Goal: Find specific page/section: Find specific page/section

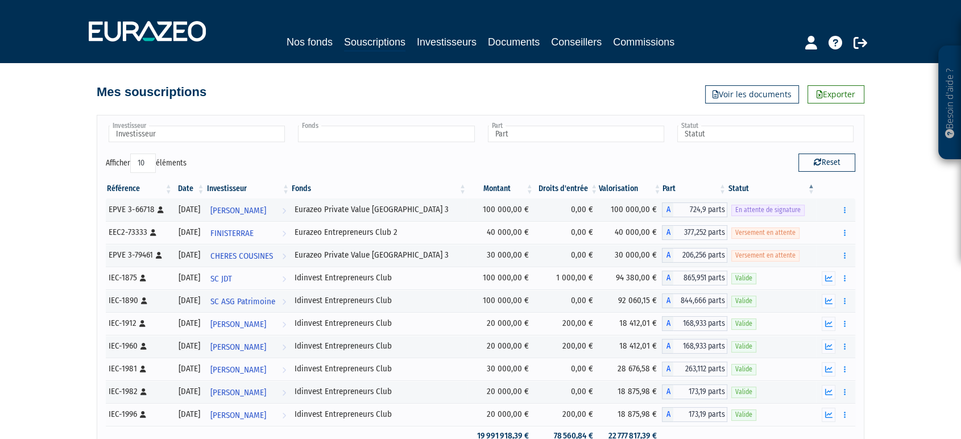
click at [383, 134] on input "text" at bounding box center [386, 134] width 176 height 16
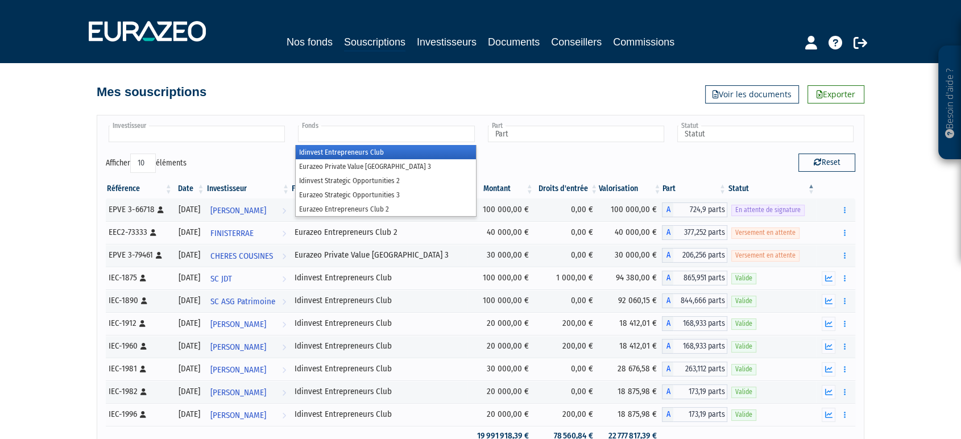
click at [212, 126] on input "text" at bounding box center [197, 134] width 176 height 16
type input "Fonds"
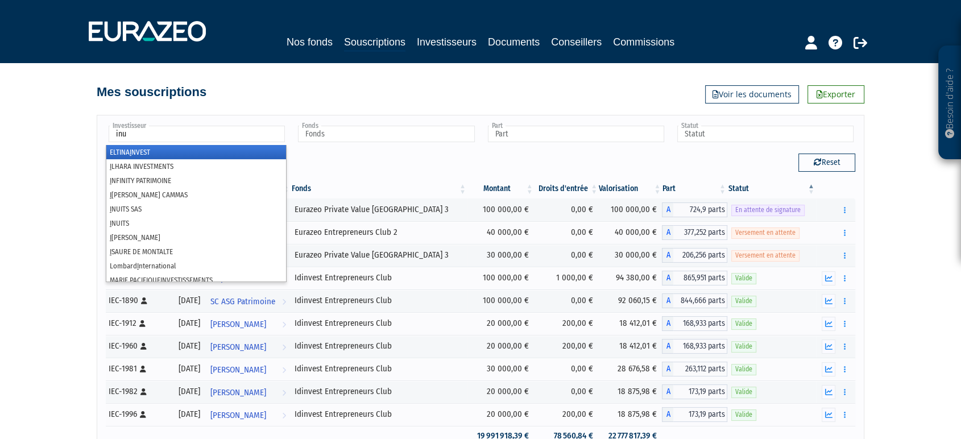
type input "inui"
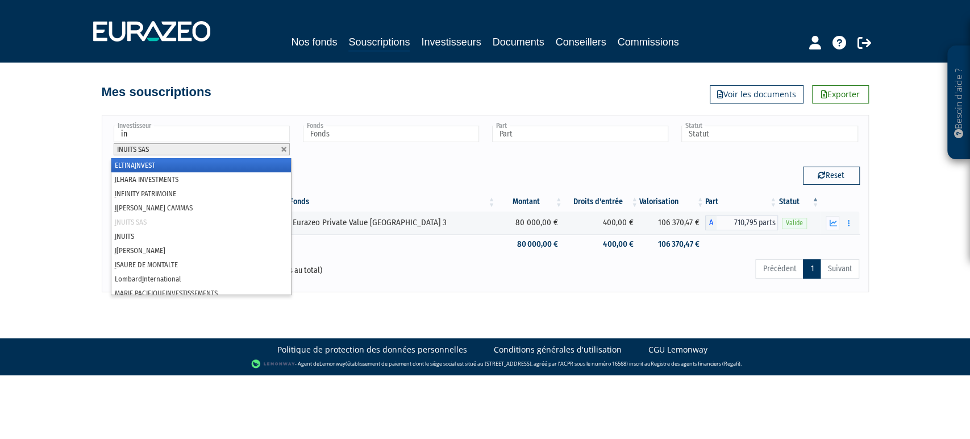
type input "inu"
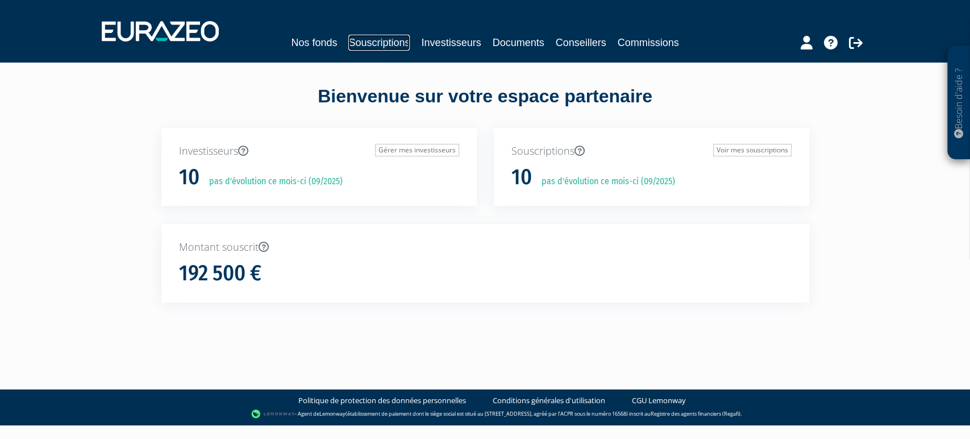
click at [388, 38] on link "Souscriptions" at bounding box center [378, 43] width 61 height 16
click at [354, 44] on link "Souscriptions" at bounding box center [378, 43] width 61 height 16
click at [660, 47] on link "Commissions" at bounding box center [648, 43] width 61 height 16
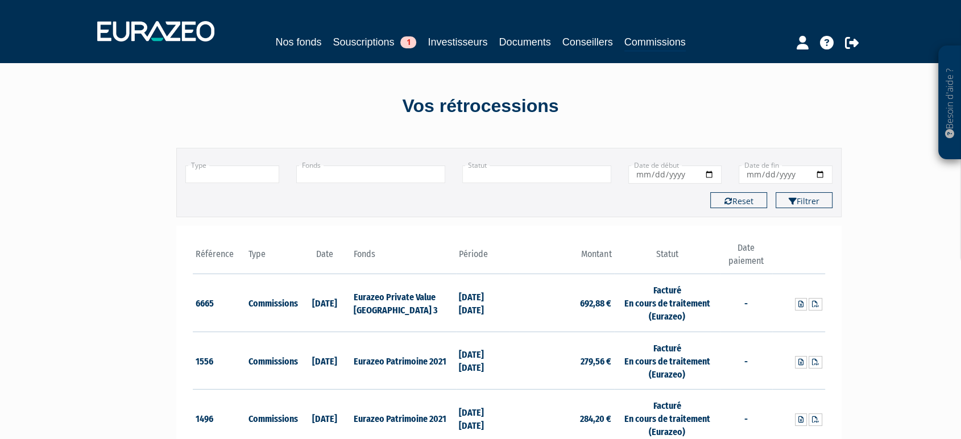
click at [339, 173] on input "text" at bounding box center [370, 174] width 149 height 18
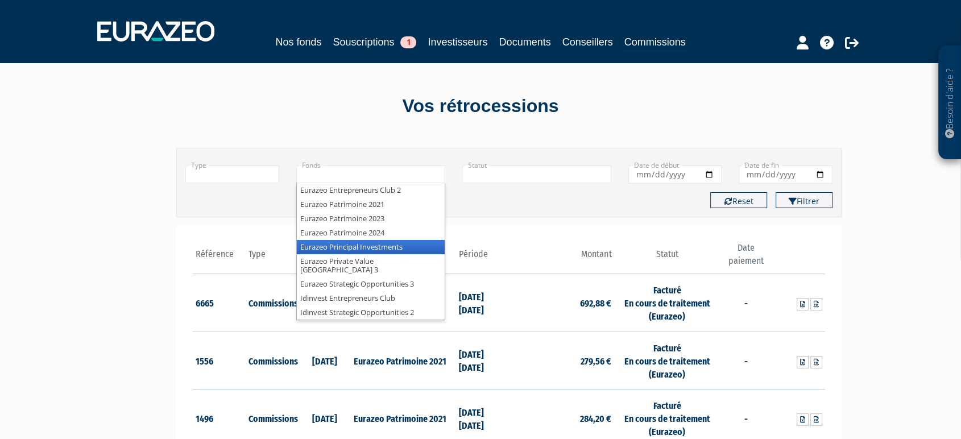
click at [396, 251] on li "Eurazeo Principal Investments" at bounding box center [371, 247] width 148 height 14
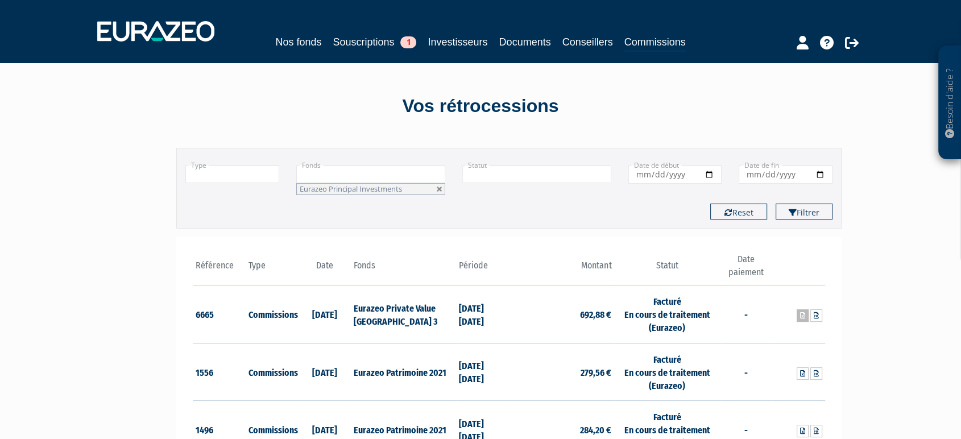
click at [801, 313] on icon at bounding box center [802, 315] width 5 height 7
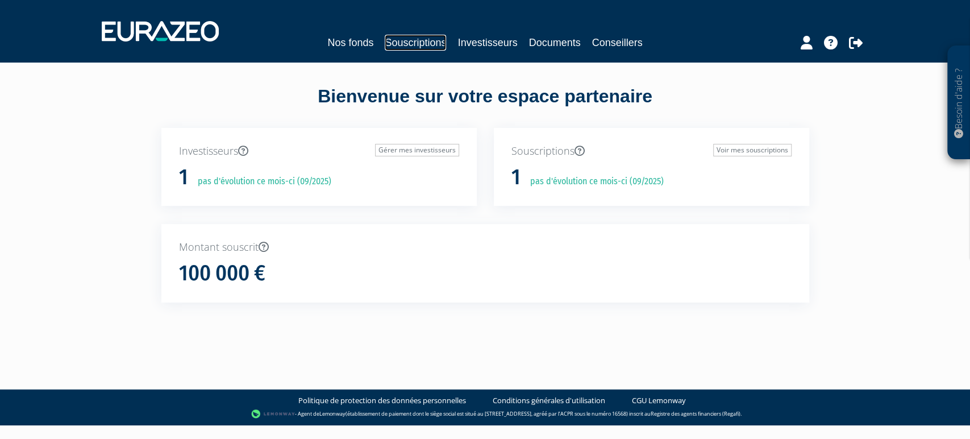
click at [417, 42] on link "Souscriptions" at bounding box center [415, 43] width 61 height 16
